Goal: Information Seeking & Learning: Check status

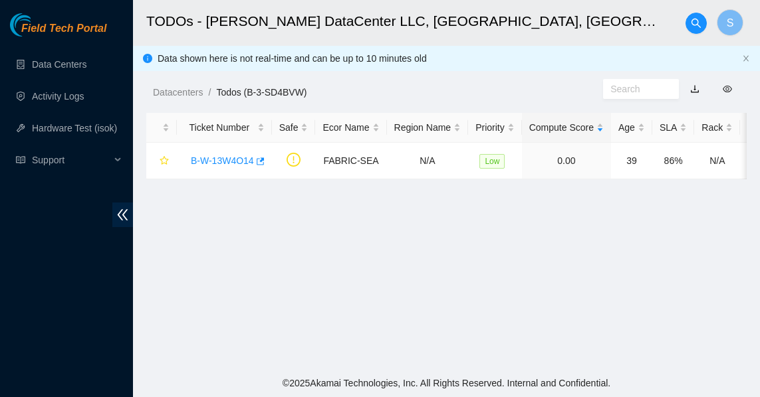
click at [228, 222] on main "TODOs - [PERSON_NAME] DataCenter LLC, [GEOGRAPHIC_DATA], [GEOGRAPHIC_DATA] S Da…" at bounding box center [446, 184] width 627 height 369
click at [55, 62] on link "Data Centers" at bounding box center [59, 64] width 54 height 11
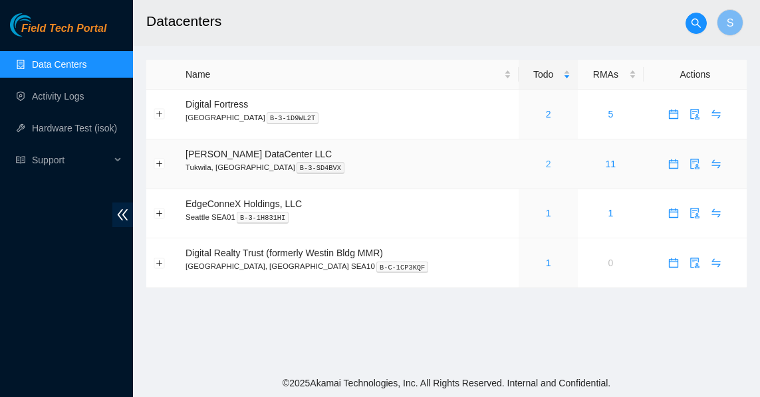
click at [546, 163] on link "2" at bounding box center [548, 164] width 5 height 11
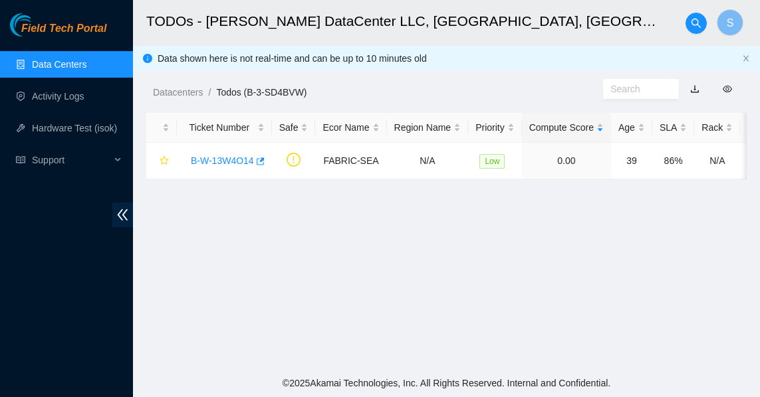
click at [86, 61] on link "Data Centers" at bounding box center [59, 64] width 54 height 11
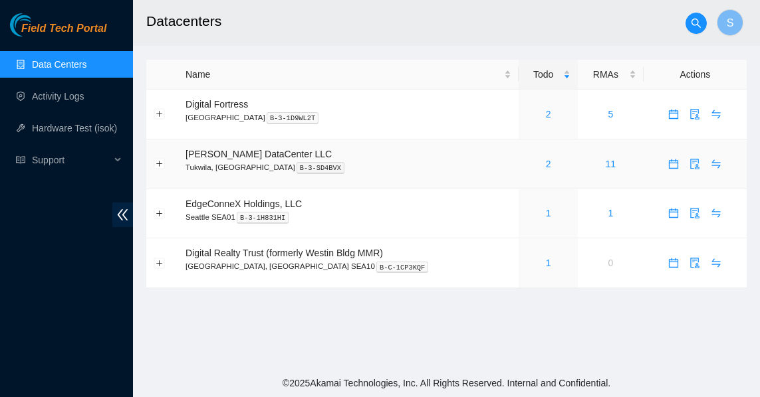
click at [532, 166] on div "2" at bounding box center [548, 164] width 45 height 15
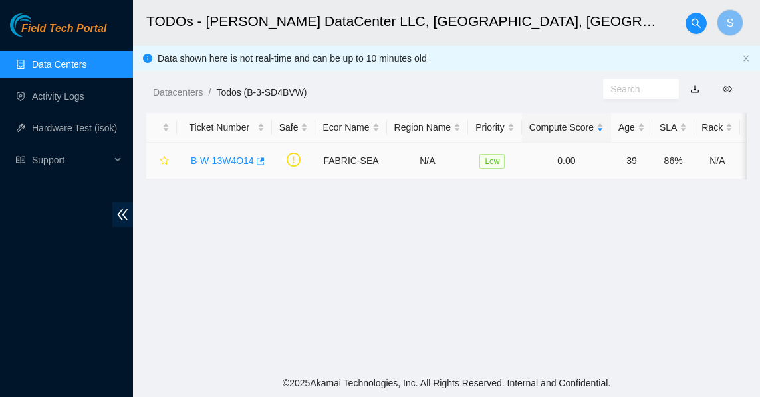
click at [520, 167] on td "Low" at bounding box center [495, 161] width 54 height 37
drag, startPoint x: 474, startPoint y: 189, endPoint x: 507, endPoint y: 189, distance: 33.2
click at [507, 189] on main "TODOs - Sabey DataCenter LLC, Tukwila, WA S Data shown here is not real-time an…" at bounding box center [446, 184] width 627 height 369
click at [86, 70] on link "Data Centers" at bounding box center [59, 64] width 54 height 11
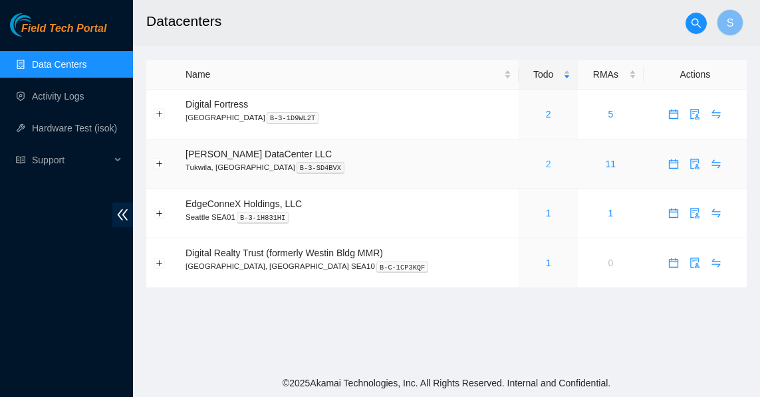
click at [546, 165] on link "2" at bounding box center [548, 164] width 5 height 11
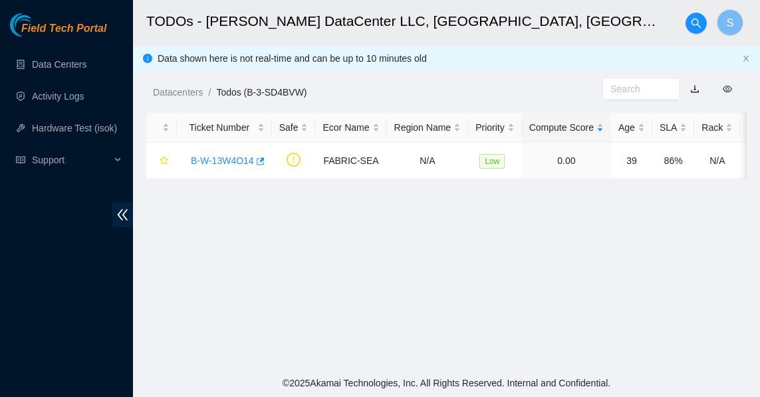
click at [353, 241] on main "TODOs - [PERSON_NAME] DataCenter LLC, [GEOGRAPHIC_DATA], [GEOGRAPHIC_DATA] S Da…" at bounding box center [446, 184] width 627 height 369
click at [59, 63] on link "Data Centers" at bounding box center [59, 64] width 54 height 11
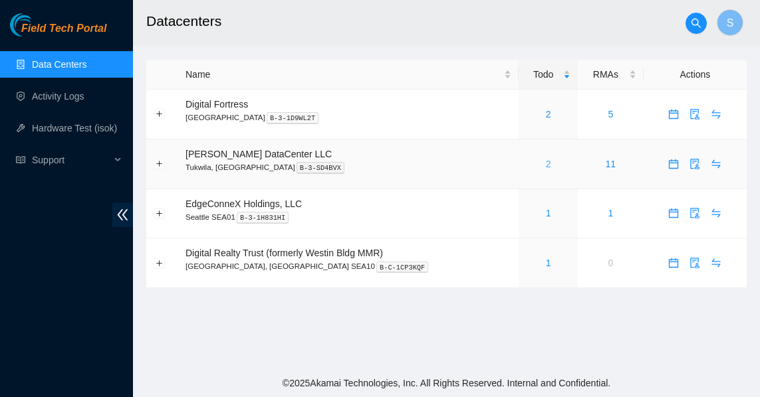
click at [546, 163] on link "2" at bounding box center [548, 164] width 5 height 11
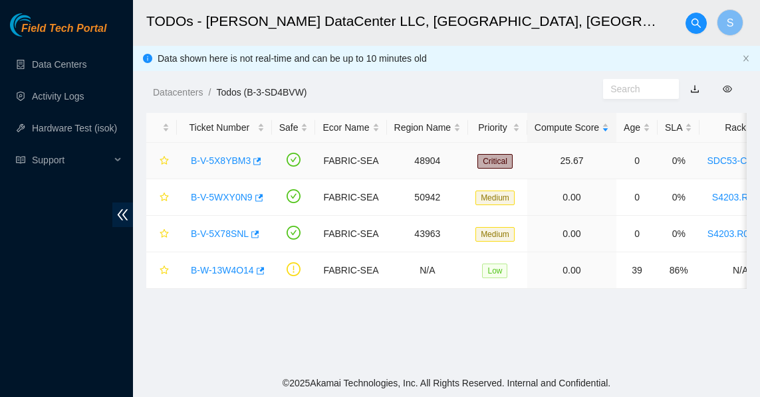
click at [227, 160] on link "B-V-5X8YBM3" at bounding box center [221, 160] width 60 height 11
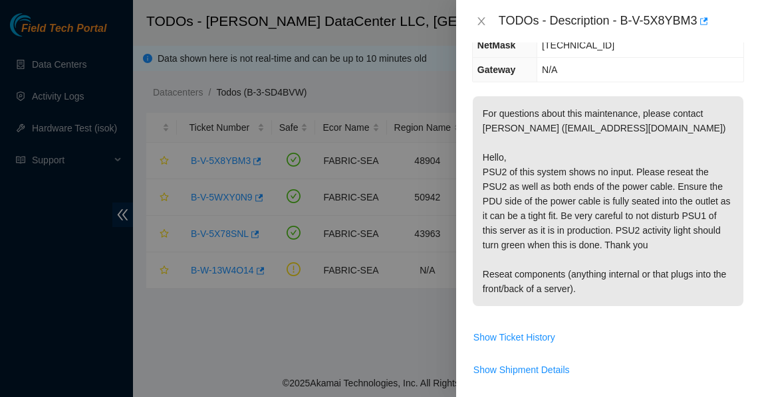
scroll to position [199, 0]
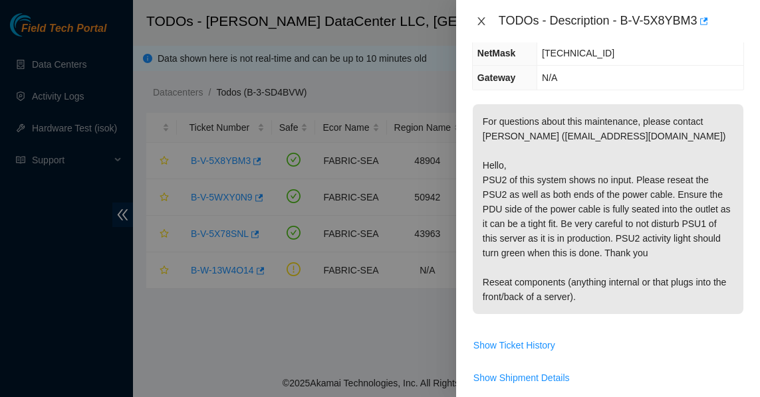
drag, startPoint x: 474, startPoint y: 21, endPoint x: 468, endPoint y: 29, distance: 10.5
click at [474, 22] on button "Close" at bounding box center [481, 21] width 19 height 13
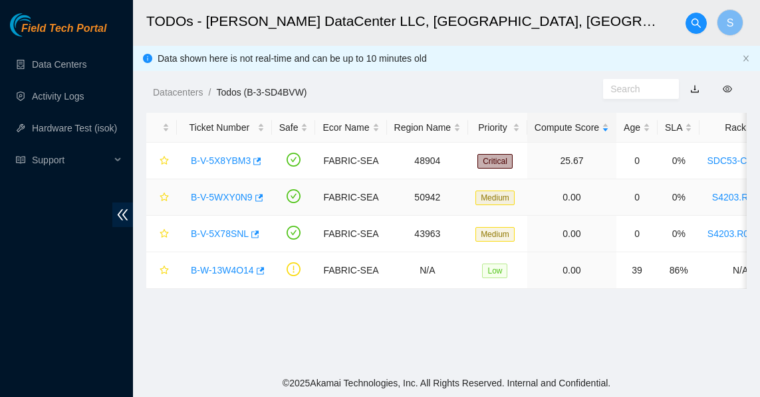
scroll to position [185, 0]
click at [224, 197] on link "B-V-5WXY0N9" at bounding box center [222, 197] width 62 height 11
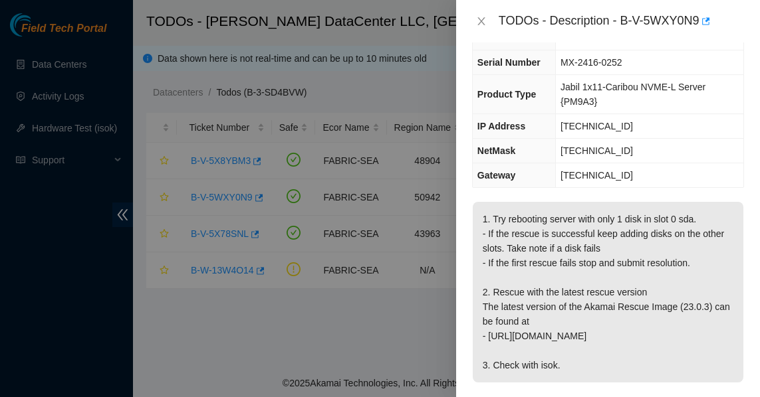
scroll to position [52, 0]
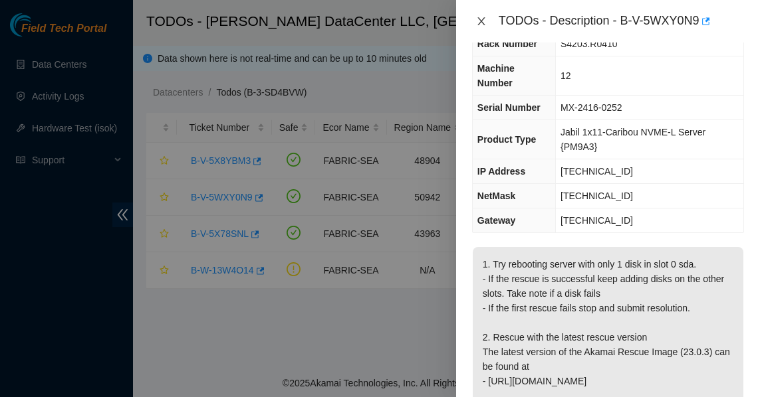
click at [473, 22] on button "Close" at bounding box center [481, 21] width 19 height 13
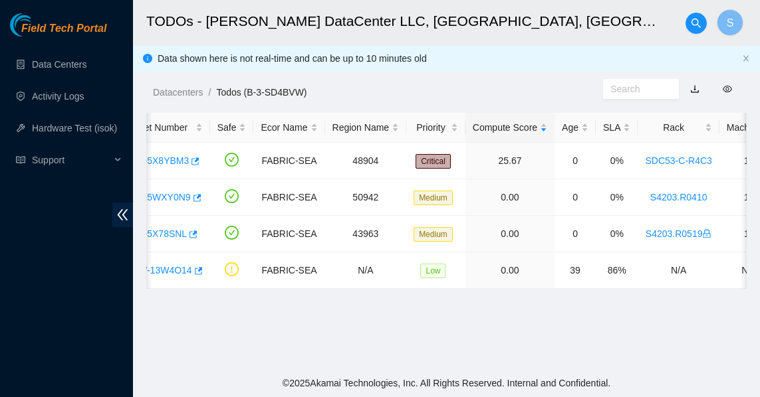
scroll to position [0, 0]
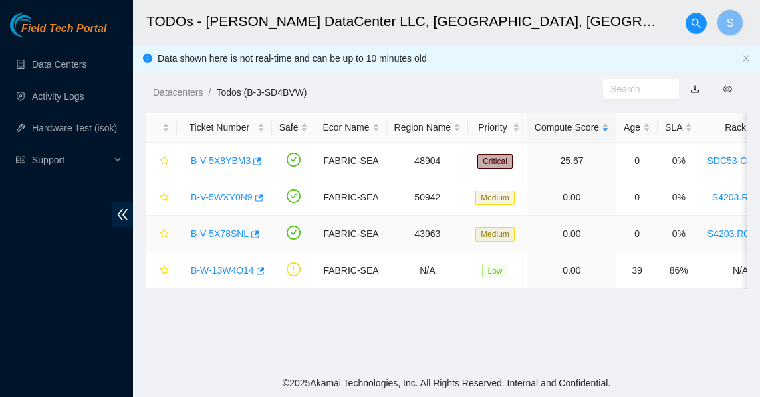
click at [225, 237] on link "B-V-5X78SNL" at bounding box center [220, 234] width 58 height 11
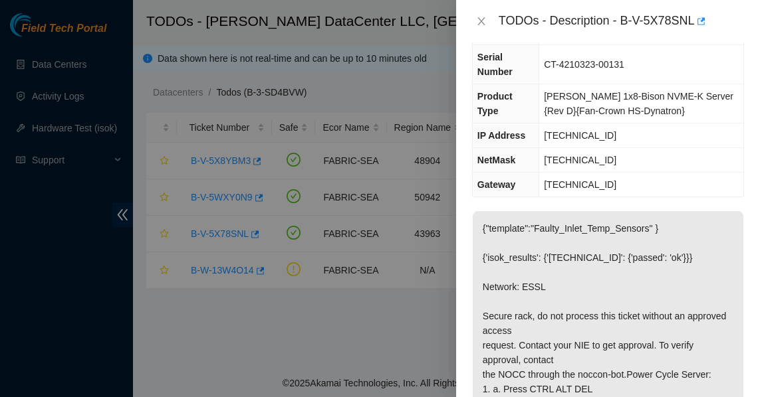
scroll to position [118, 0]
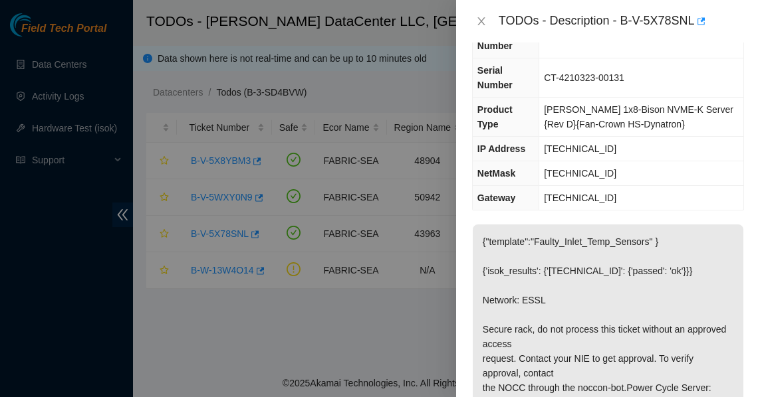
click at [482, 28] on div "TODOs - Description - B-V-5X78SNL" at bounding box center [608, 21] width 272 height 21
click at [482, 22] on icon "close" at bounding box center [481, 21] width 11 height 11
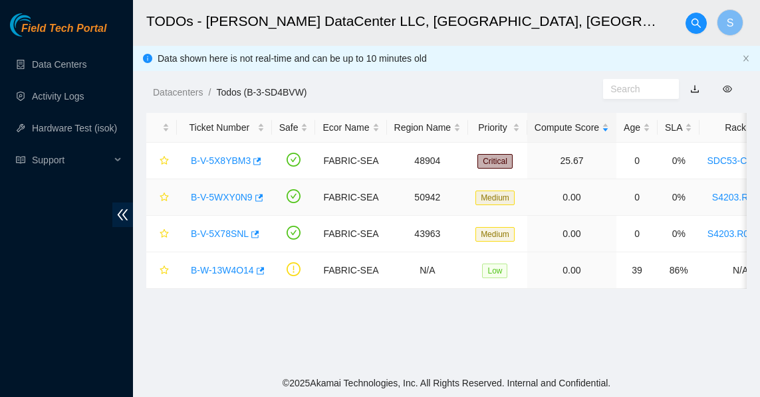
click at [243, 204] on div "B-V-5WXY0N9" at bounding box center [224, 197] width 80 height 21
click at [237, 193] on link "B-V-5WXY0N9" at bounding box center [222, 197] width 62 height 11
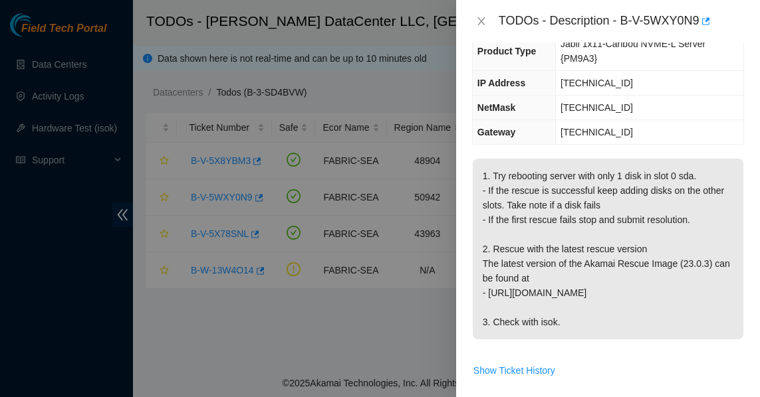
scroll to position [199, 0]
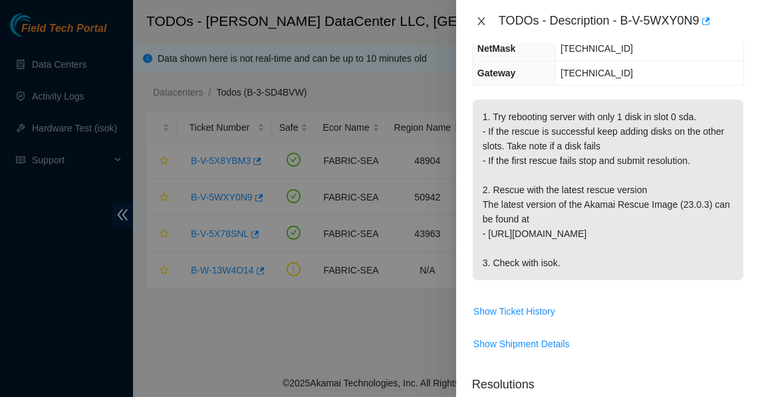
click at [482, 22] on icon "close" at bounding box center [480, 21] width 7 height 8
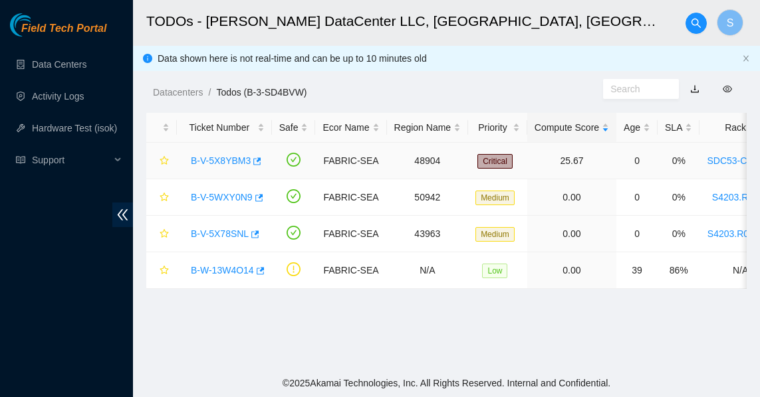
click at [239, 160] on link "B-V-5X8YBM3" at bounding box center [221, 160] width 60 height 11
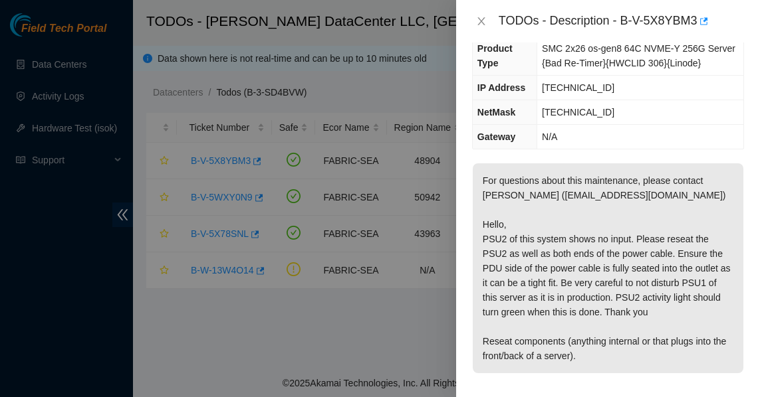
scroll to position [148, 0]
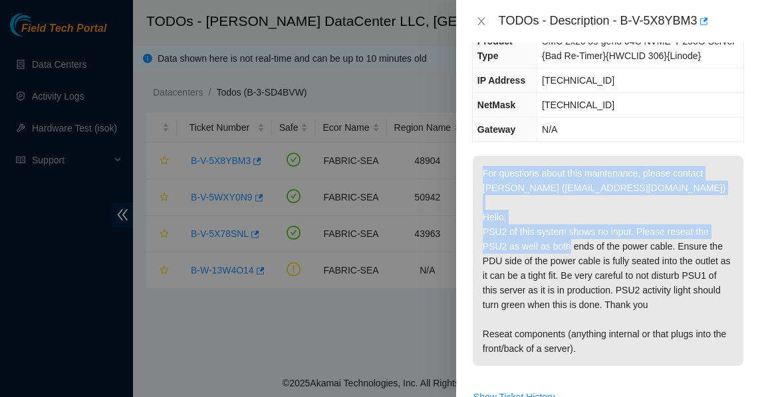
drag, startPoint x: 482, startPoint y: 172, endPoint x: 605, endPoint y: 253, distance: 146.9
click at [605, 252] on p "For questions about this maintenance, please contact Alex Abelson (aabelson@aka…" at bounding box center [607, 261] width 270 height 210
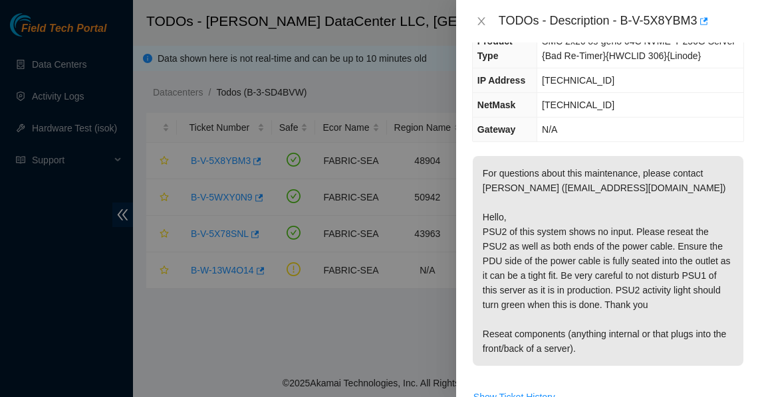
click at [605, 260] on p "For questions about this maintenance, please contact Alex Abelson (aabelson@aka…" at bounding box center [607, 261] width 270 height 210
drag, startPoint x: 465, startPoint y: 24, endPoint x: 486, endPoint y: 23, distance: 21.3
click at [478, 23] on div "TODOs - Description - B-V-5X8YBM3" at bounding box center [608, 21] width 304 height 43
click at [486, 23] on button "Close" at bounding box center [481, 21] width 19 height 13
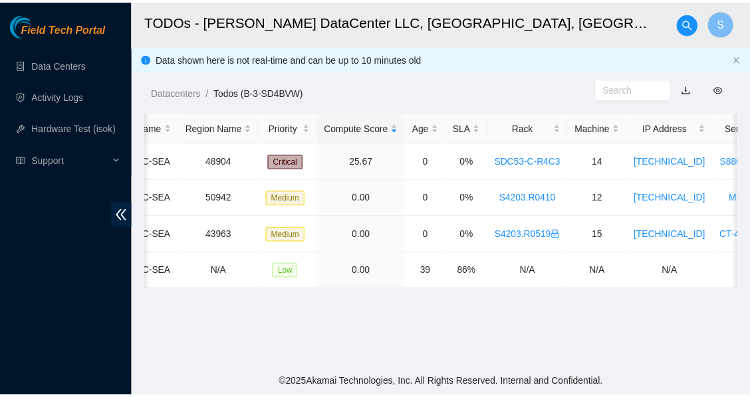
scroll to position [0, 0]
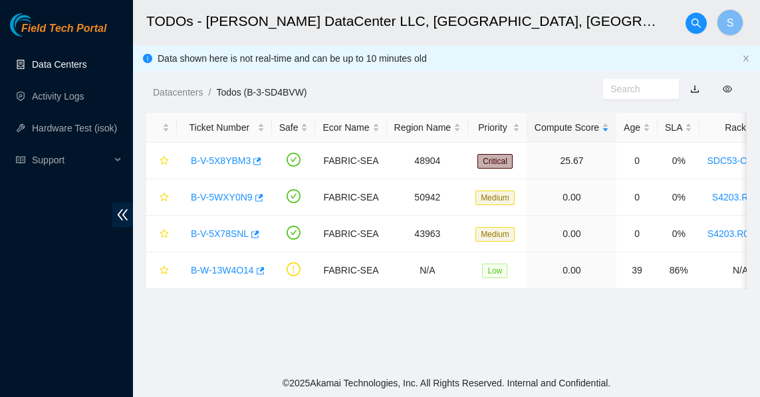
click at [56, 59] on link "Data Centers" at bounding box center [59, 64] width 54 height 11
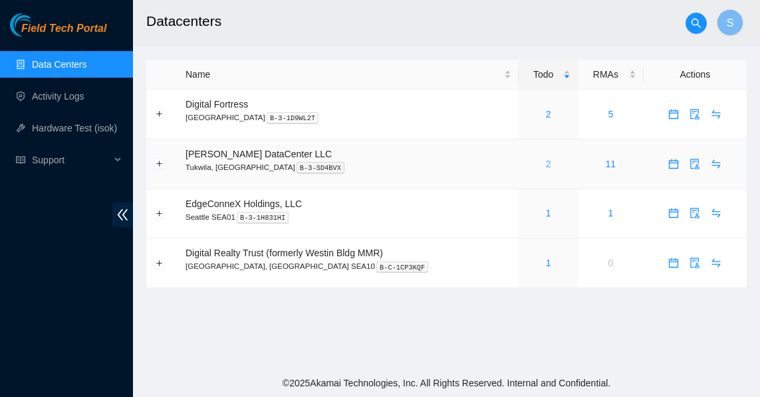
click at [546, 164] on link "2" at bounding box center [548, 164] width 5 height 11
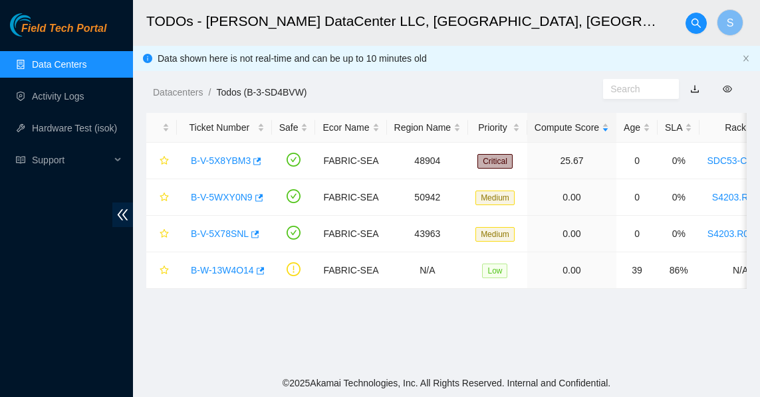
click at [57, 61] on link "Data Centers" at bounding box center [59, 64] width 54 height 11
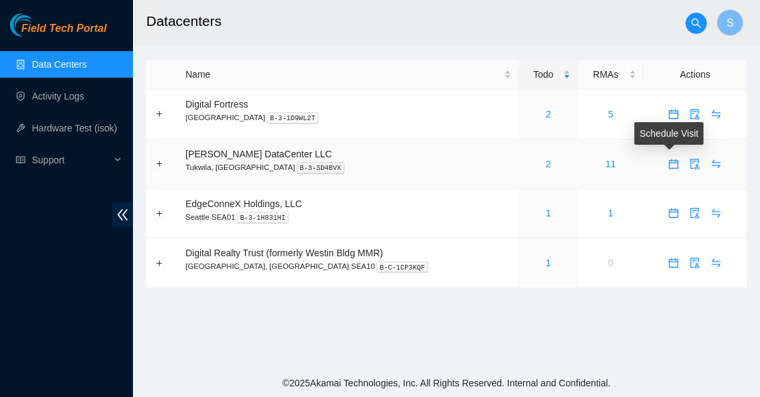
click at [668, 164] on icon "calendar" at bounding box center [673, 164] width 11 height 11
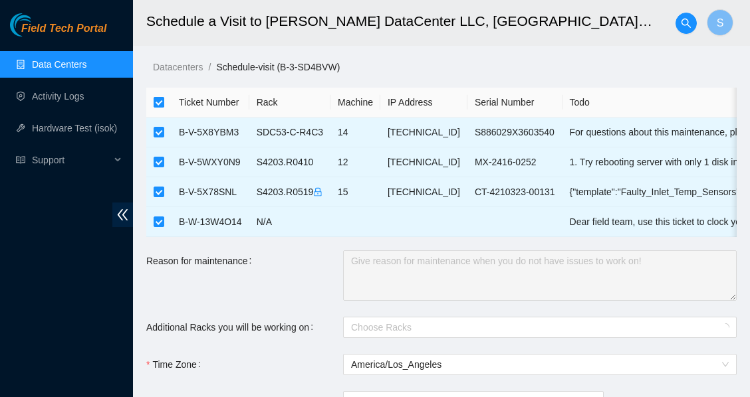
click at [158, 102] on input "checkbox" at bounding box center [159, 102] width 11 height 11
checkbox input "false"
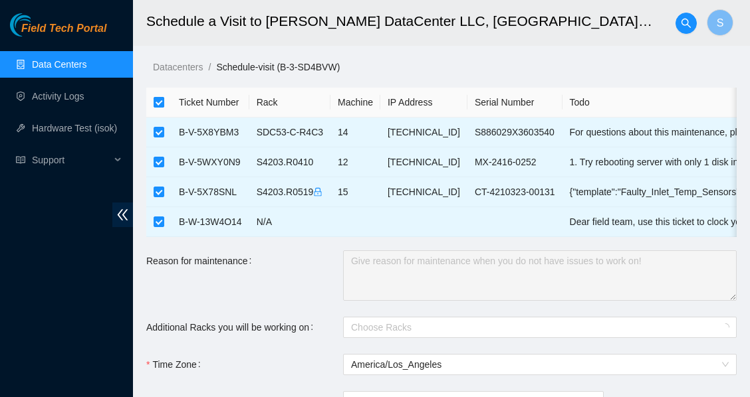
checkbox input "false"
checkbox input "true"
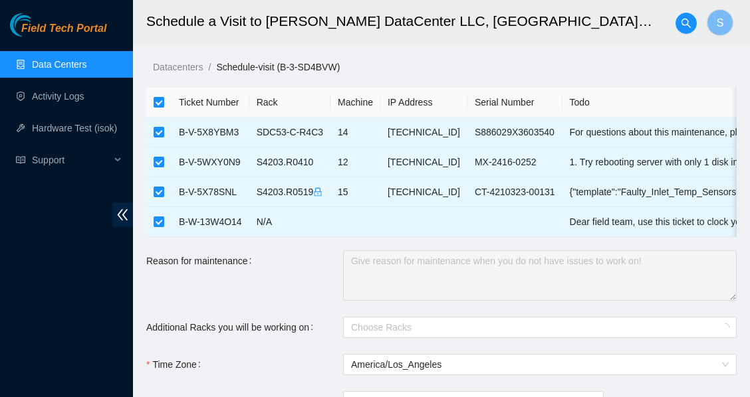
checkbox input "true"
click at [155, 99] on input "checkbox" at bounding box center [159, 102] width 11 height 11
checkbox input "false"
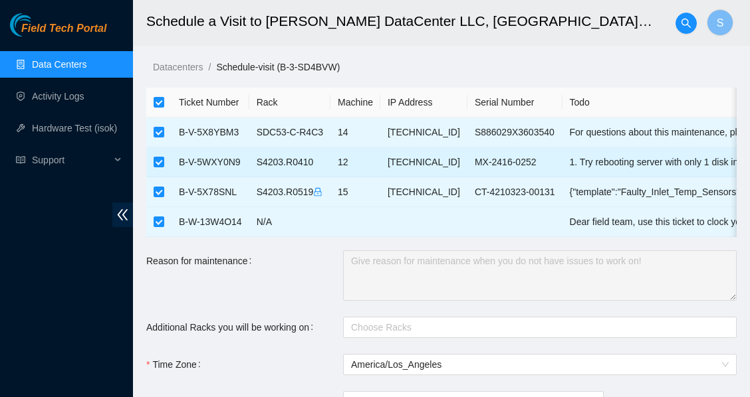
checkbox input "false"
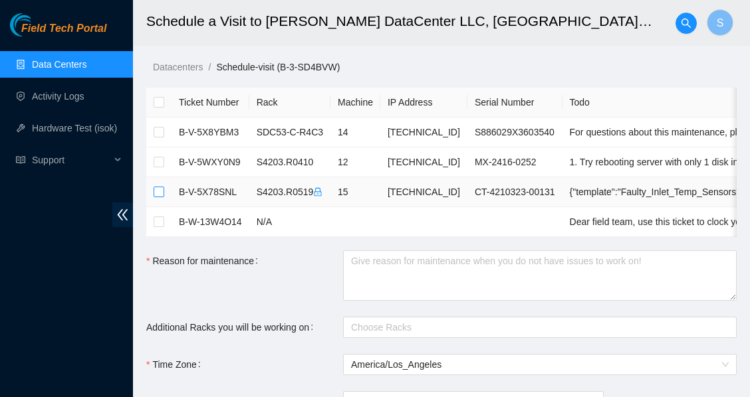
click at [155, 188] on input "checkbox" at bounding box center [159, 192] width 11 height 11
checkbox input "true"
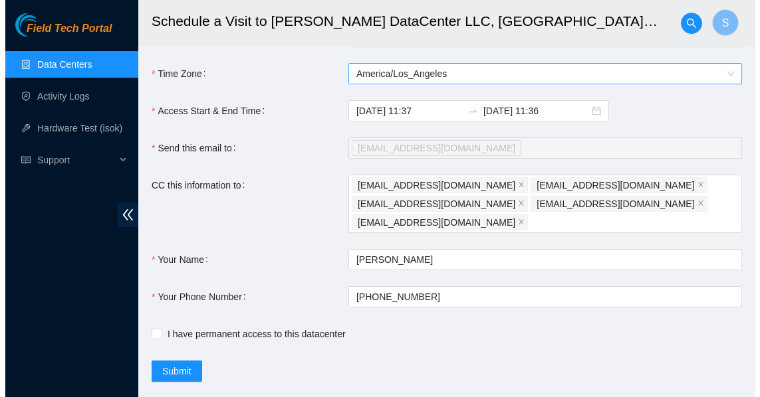
scroll to position [311, 0]
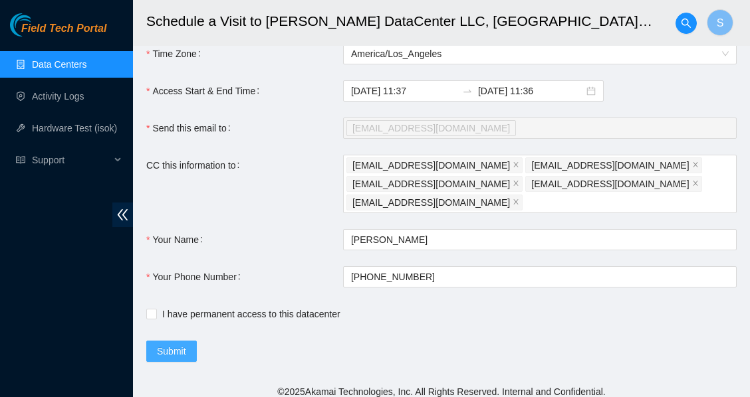
click at [173, 344] on span "Submit" at bounding box center [171, 351] width 29 height 15
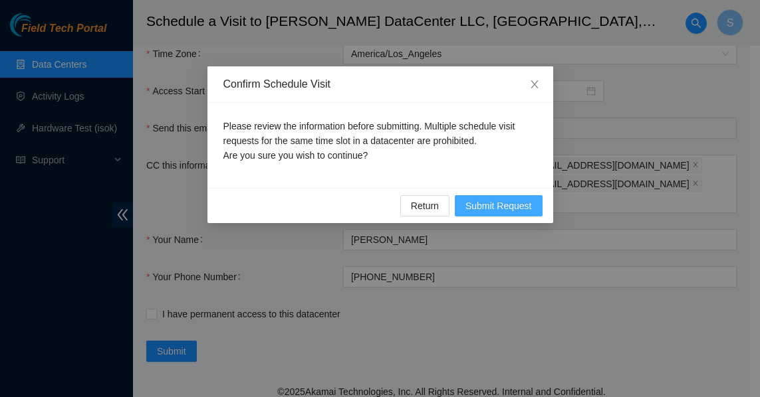
click at [490, 208] on span "Submit Request" at bounding box center [498, 206] width 66 height 15
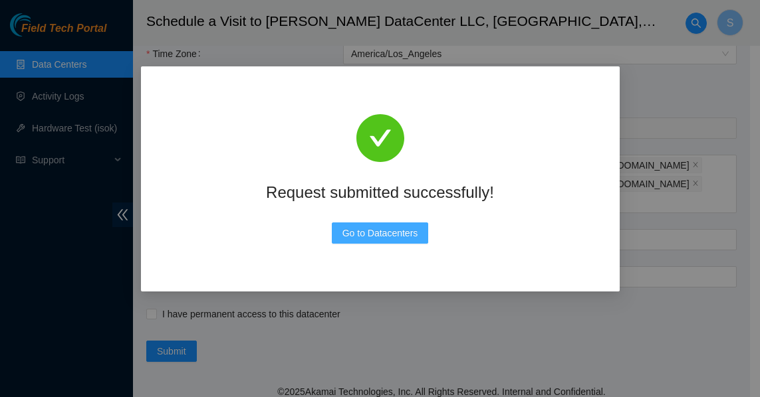
click at [383, 236] on span "Go to Datacenters" at bounding box center [380, 233] width 76 height 15
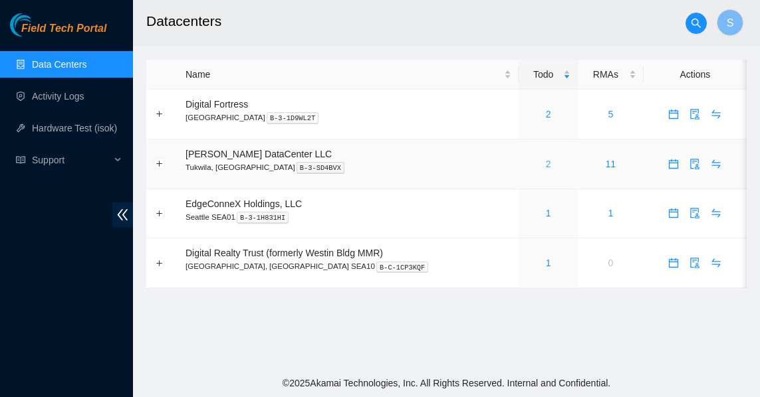
click at [546, 163] on link "2" at bounding box center [548, 164] width 5 height 11
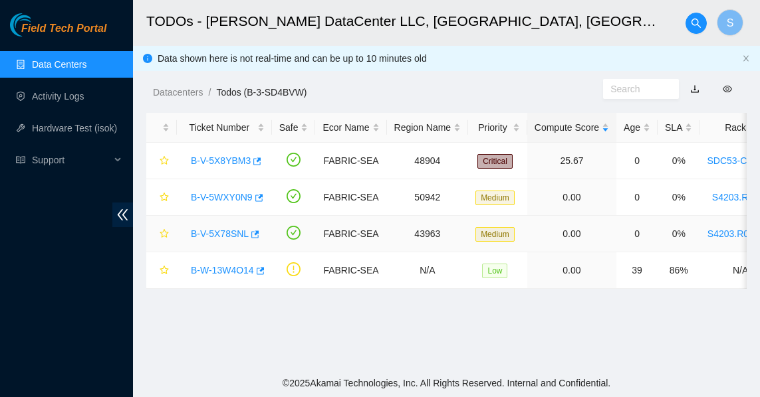
click at [218, 221] on td "B-V-5X78SNL" at bounding box center [224, 234] width 95 height 37
click at [222, 233] on link "B-V-5X78SNL" at bounding box center [220, 234] width 58 height 11
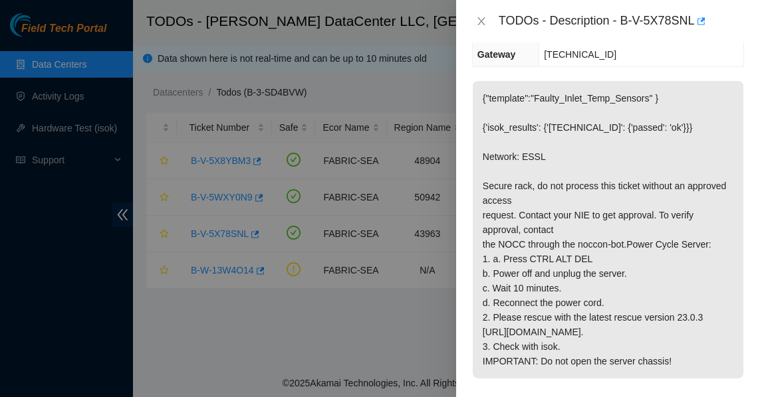
scroll to position [266, 0]
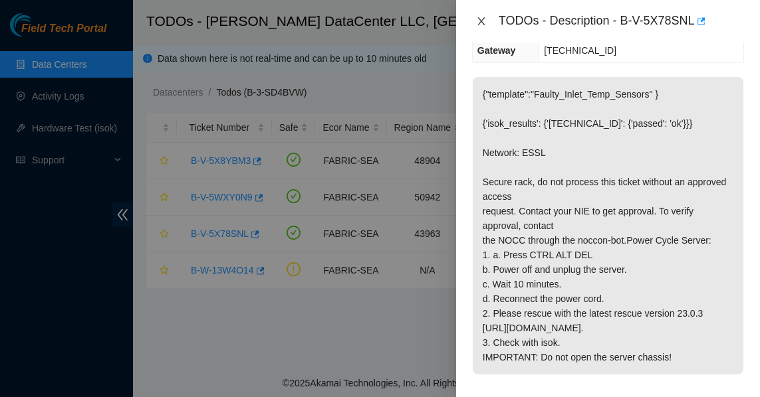
click at [481, 25] on icon "close" at bounding box center [481, 21] width 11 height 11
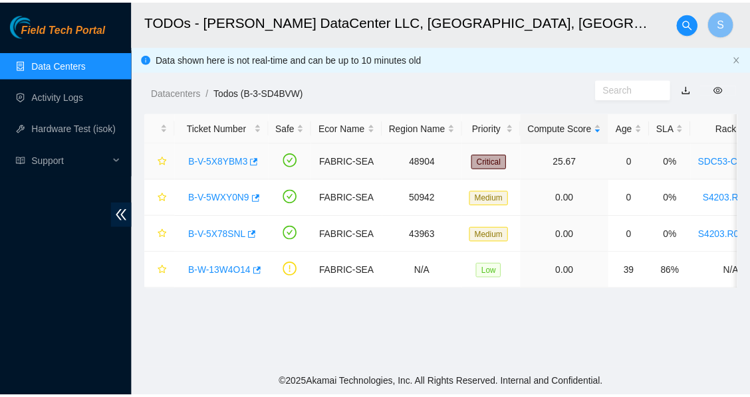
scroll to position [241, 0]
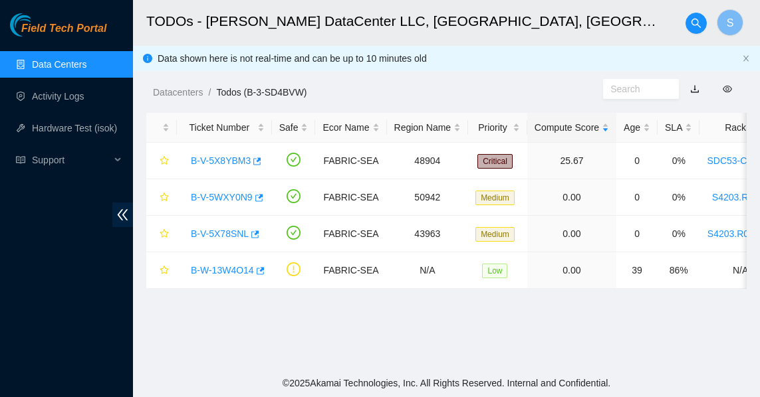
click at [68, 70] on link "Data Centers" at bounding box center [59, 64] width 54 height 11
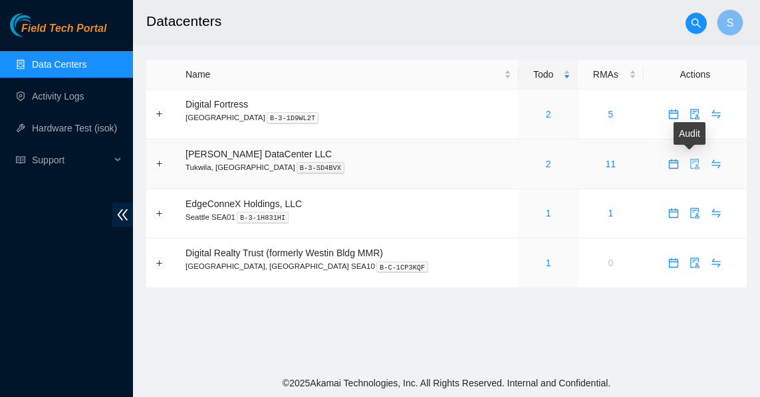
click at [689, 162] on icon "audit" at bounding box center [694, 164] width 11 height 11
click at [526, 160] on div "2" at bounding box center [548, 164] width 45 height 15
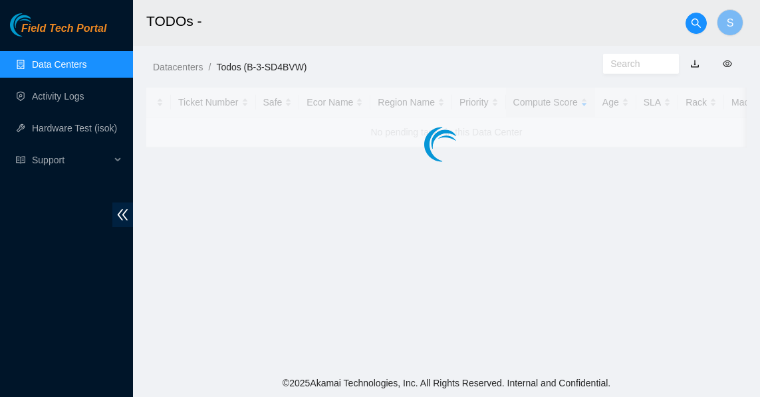
click at [530, 165] on main "TODOs - S Datacenters / Todos (B-3-SD4BVW) / Ticket Number Safe Ecor Name Regio…" at bounding box center [446, 184] width 627 height 369
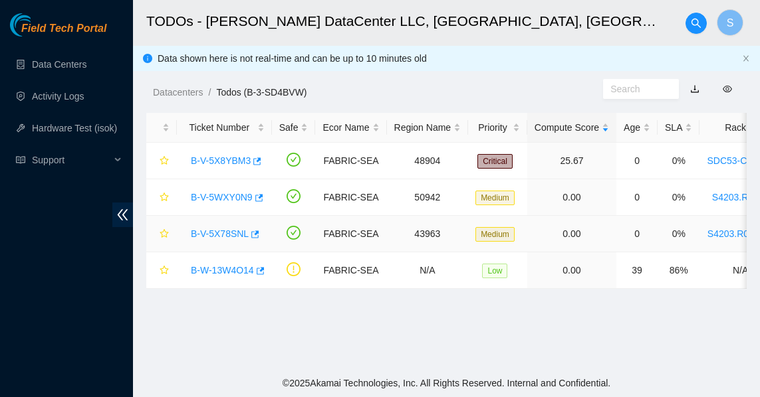
click at [210, 229] on link "B-V-5X78SNL" at bounding box center [220, 234] width 58 height 11
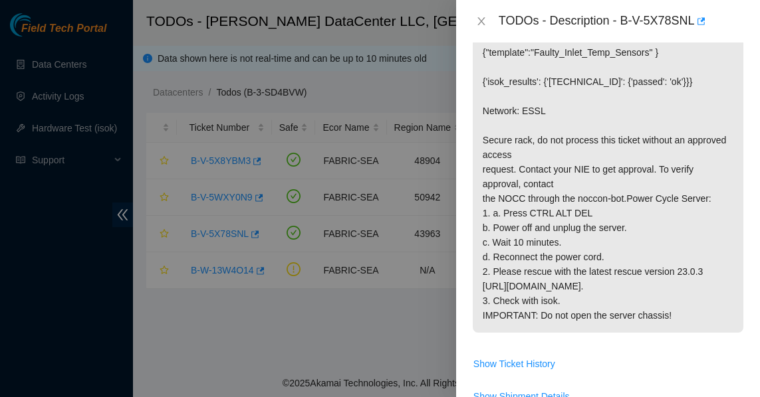
scroll to position [199, 0]
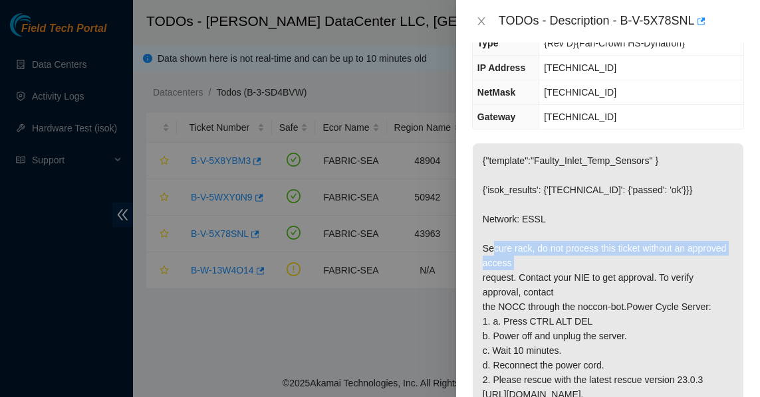
drag, startPoint x: 479, startPoint y: 236, endPoint x: 591, endPoint y: 253, distance: 113.6
click at [591, 253] on p "{"template":"Faulty_Inlet_Temp_Sensors" } {'isok_results': {'[TECHNICAL_ID]': {…" at bounding box center [607, 293] width 270 height 298
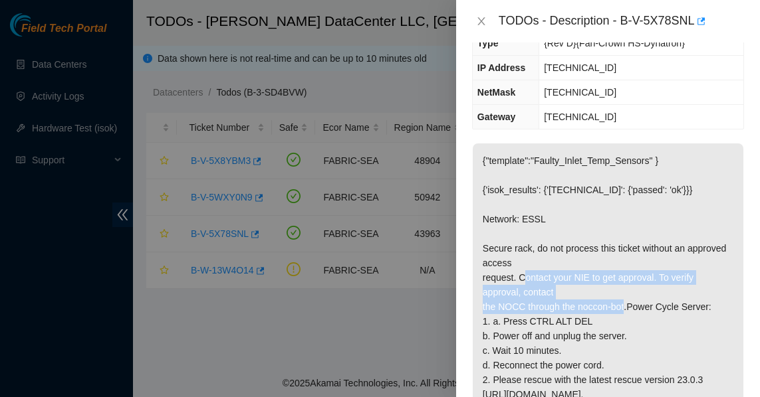
drag, startPoint x: 514, startPoint y: 264, endPoint x: 611, endPoint y: 298, distance: 102.1
click at [613, 294] on p "{"template":"Faulty_Inlet_Temp_Sensors" } {'isok_results': {'[TECHNICAL_ID]': {…" at bounding box center [607, 293] width 270 height 298
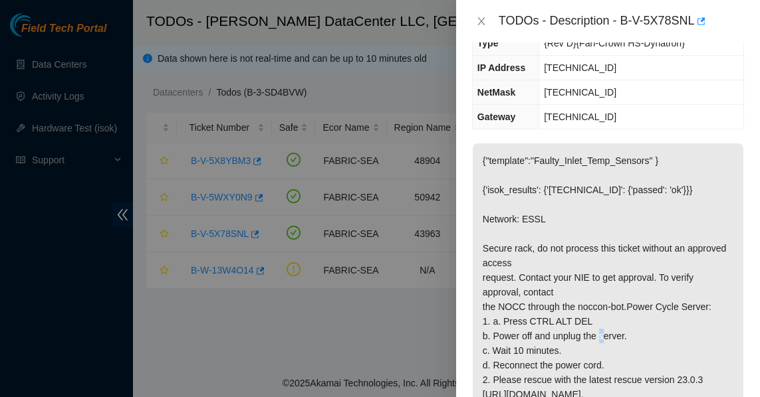
click at [594, 324] on p "{"template":"Faulty_Inlet_Temp_Sensors" } {'isok_results': {'[TECHNICAL_ID]': {…" at bounding box center [607, 293] width 270 height 298
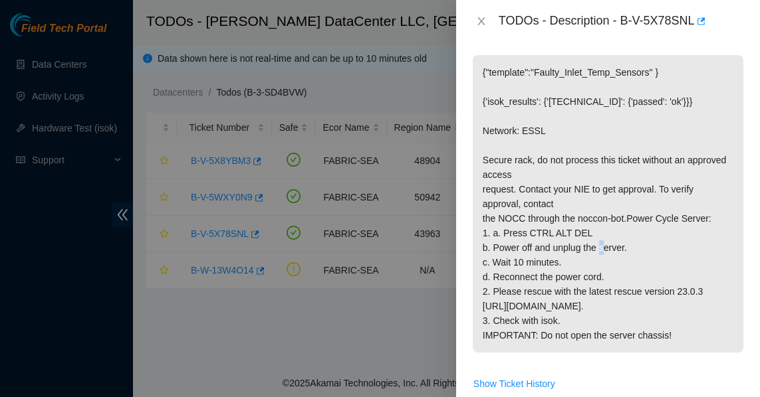
scroll to position [332, 0]
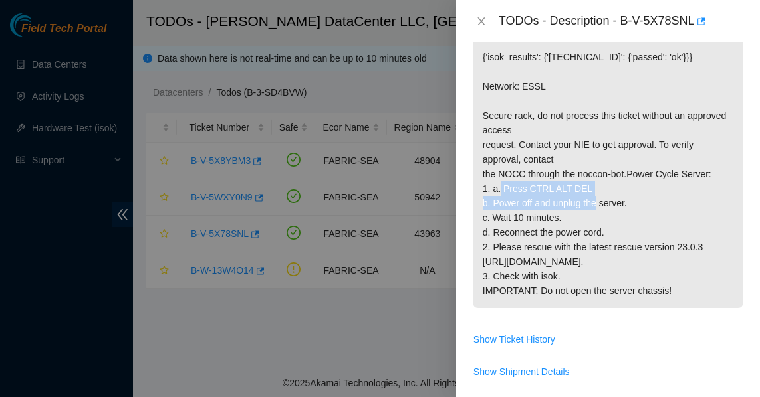
drag, startPoint x: 492, startPoint y: 175, endPoint x: 585, endPoint y: 183, distance: 93.4
click at [585, 183] on p "{"template":"Faulty_Inlet_Temp_Sensors" } {'isok_results': {'[TECHNICAL_ID]': {…" at bounding box center [607, 160] width 270 height 298
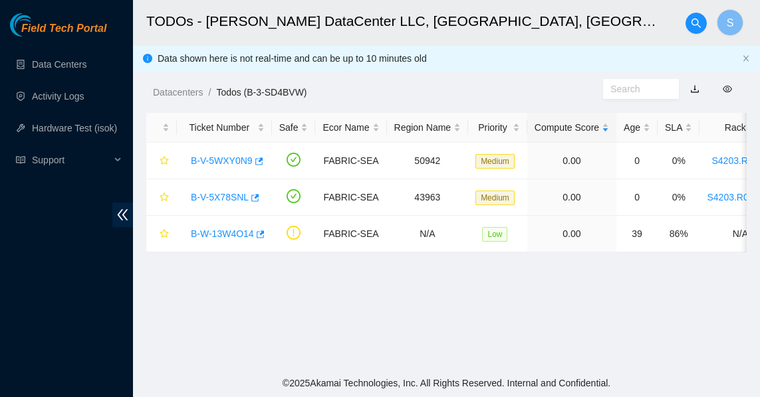
drag, startPoint x: 342, startPoint y: 330, endPoint x: 338, endPoint y: 312, distance: 18.9
click at [342, 330] on main "TODOs - [PERSON_NAME] DataCenter LLC, [GEOGRAPHIC_DATA], [GEOGRAPHIC_DATA] S Da…" at bounding box center [446, 184] width 627 height 369
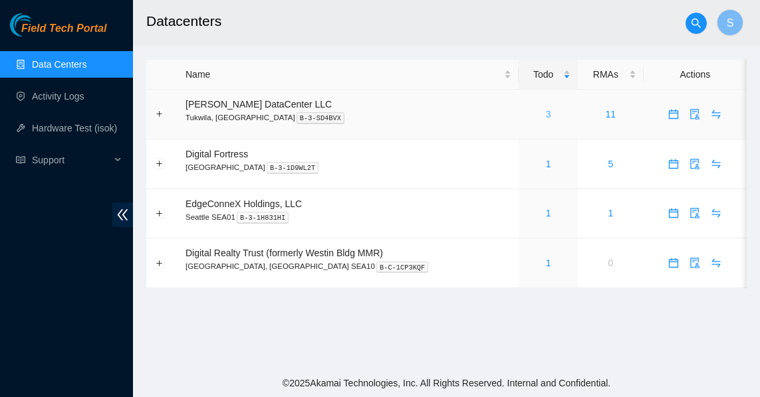
click at [546, 114] on link "3" at bounding box center [548, 114] width 5 height 11
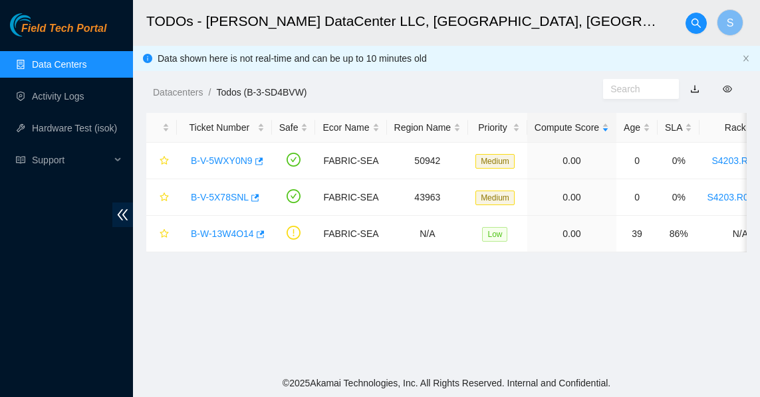
scroll to position [0, 12]
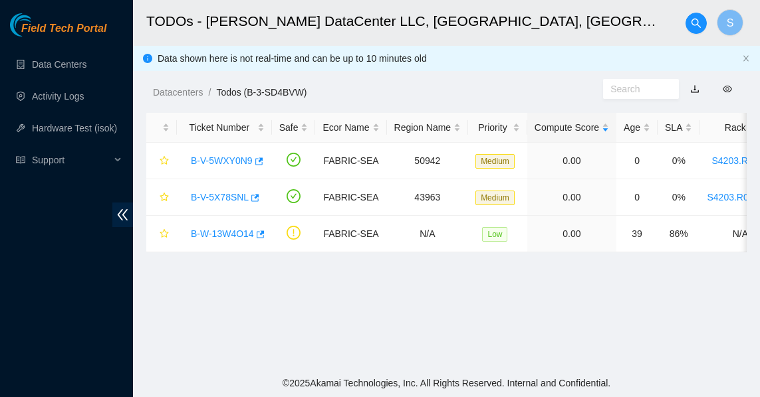
click at [356, 335] on main "TODOs - Sabey DataCenter LLC, Tukwila, WA S Data shown here is not real-time an…" at bounding box center [446, 184] width 627 height 369
